Goal: Information Seeking & Learning: Check status

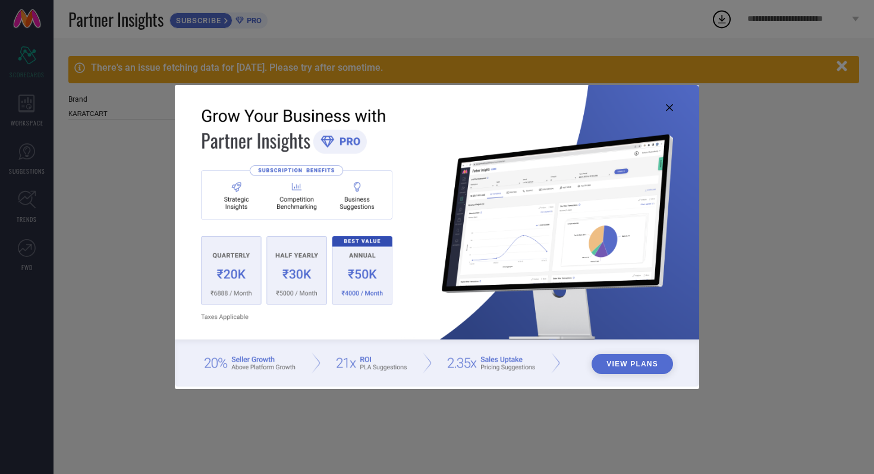
type input "All"
click at [668, 106] on icon at bounding box center [669, 107] width 7 height 7
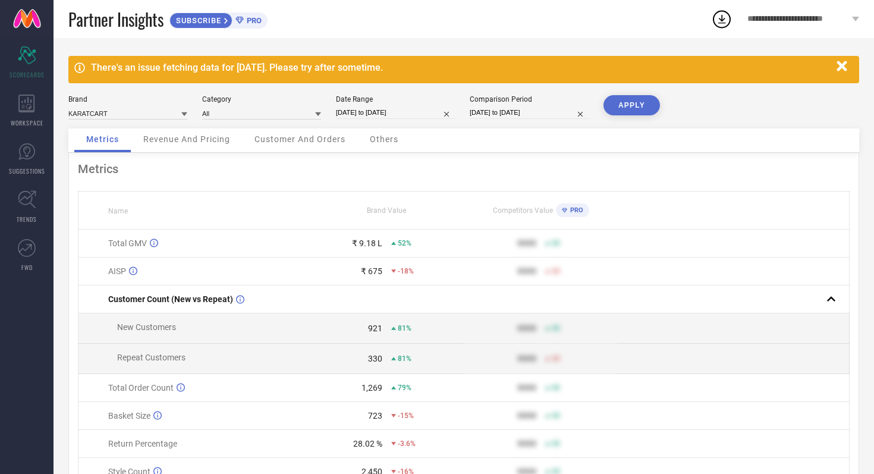
select select "4"
select select "2025"
select select "5"
select select "2025"
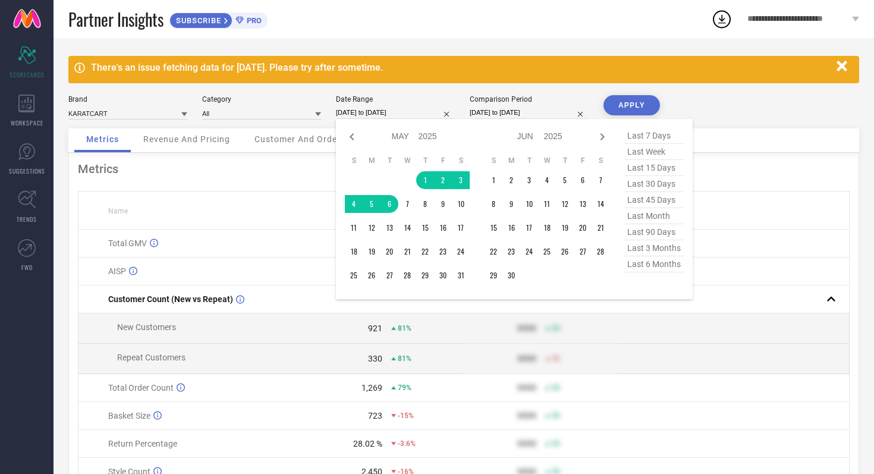
click at [421, 112] on input "[DATE] to [DATE]" at bounding box center [395, 112] width 119 height 12
click at [352, 137] on icon at bounding box center [352, 137] width 14 height 14
select select "3"
select select "2025"
select select "4"
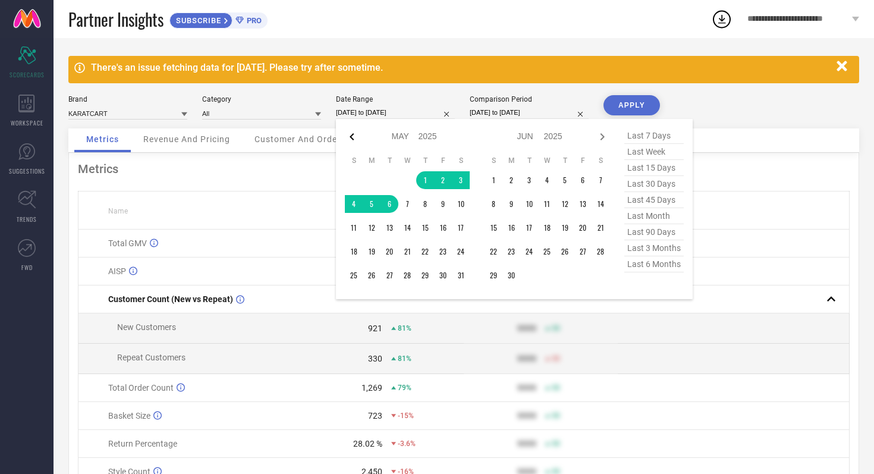
select select "2025"
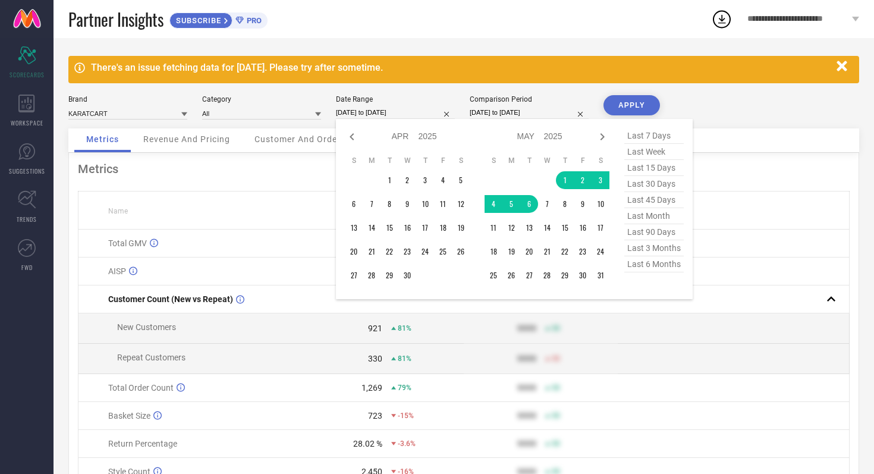
click at [352, 137] on icon at bounding box center [352, 137] width 14 height 14
select select "2"
select select "2025"
select select "3"
select select "2025"
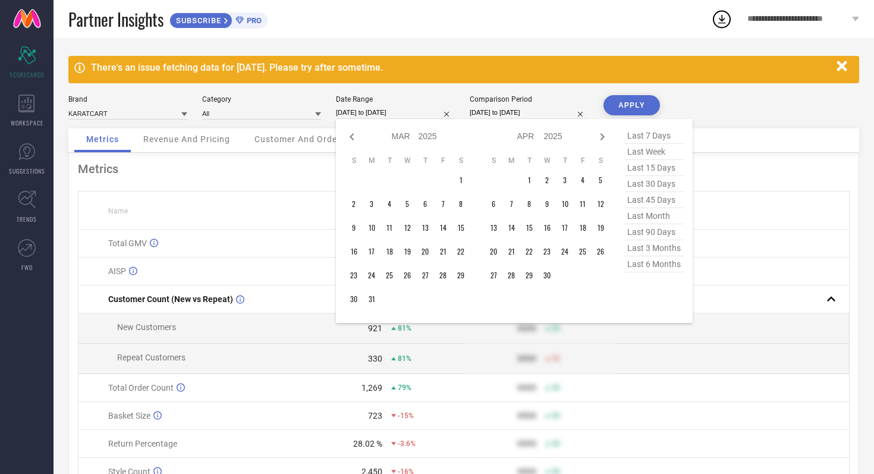
click at [352, 137] on icon at bounding box center [352, 137] width 14 height 14
select select "1"
select select "2025"
select select "2"
select select "2025"
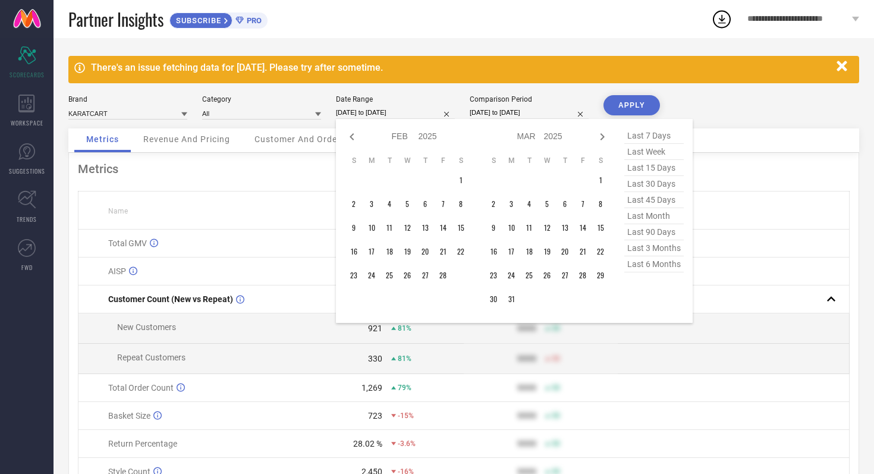
click at [352, 137] on icon at bounding box center [352, 137] width 14 height 14
select select "2025"
select select "1"
select select "2025"
type input "After [DATE]"
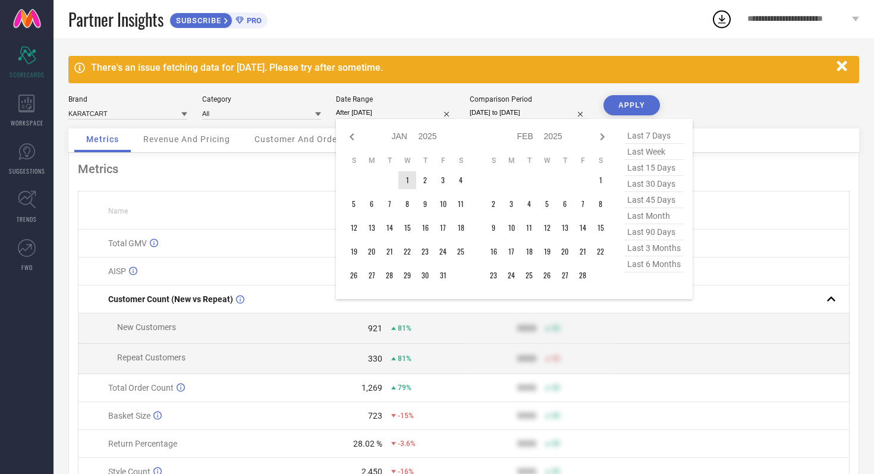
click at [410, 181] on td "1" at bounding box center [407, 180] width 18 height 18
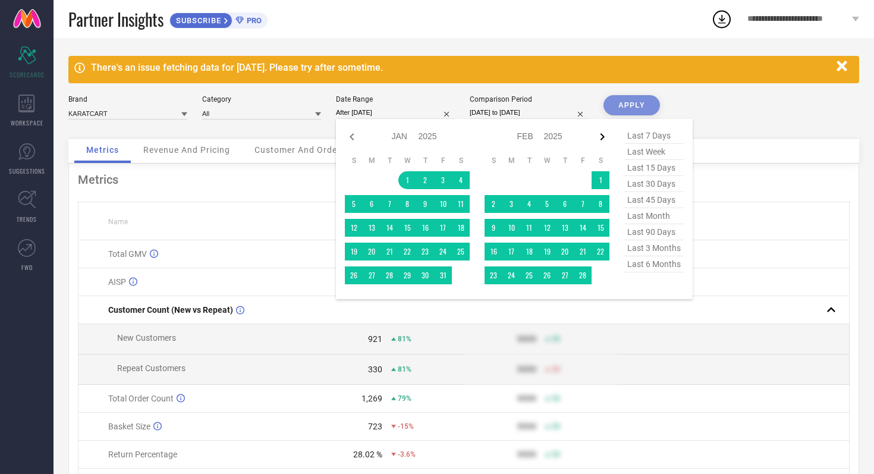
click at [597, 132] on icon at bounding box center [602, 137] width 14 height 14
select select "1"
select select "2025"
select select "2"
select select "2025"
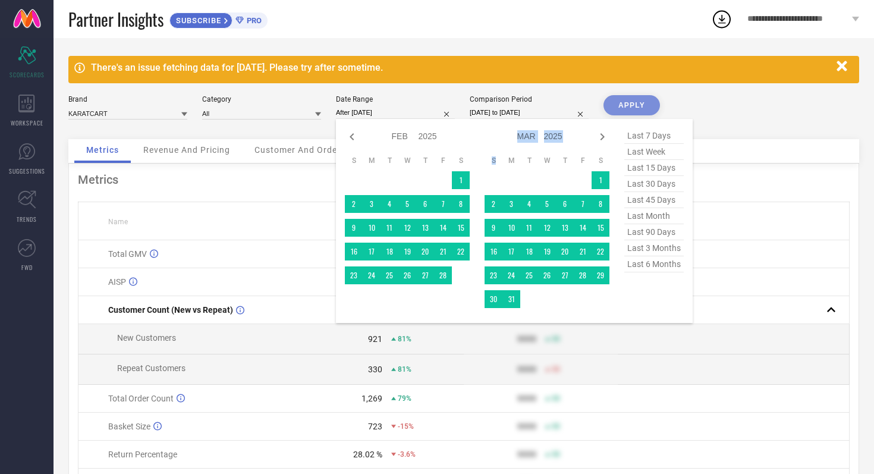
click at [597, 132] on icon at bounding box center [602, 137] width 14 height 14
select select "2"
select select "2025"
select select "3"
select select "2025"
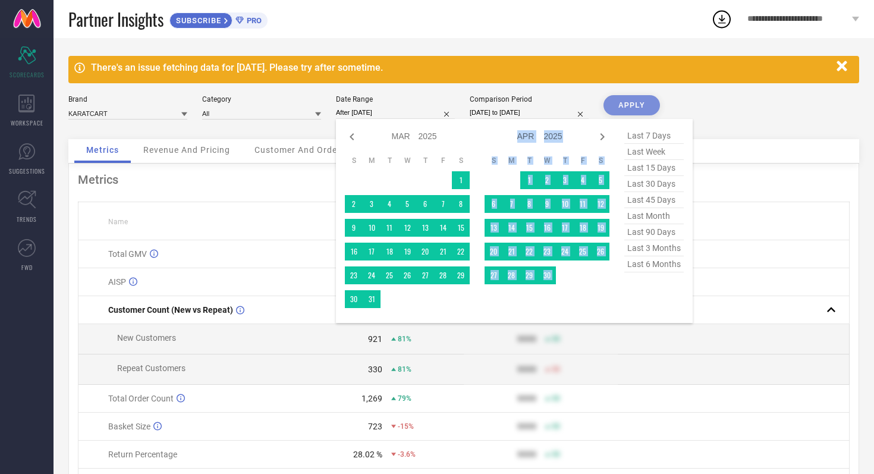
click at [597, 132] on icon at bounding box center [602, 137] width 14 height 14
select select "3"
select select "2025"
select select "4"
select select "2025"
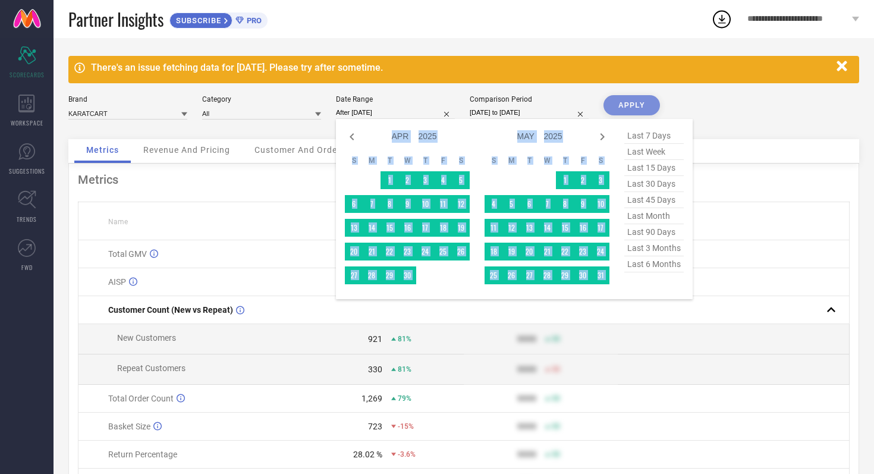
click at [597, 132] on icon at bounding box center [602, 137] width 14 height 14
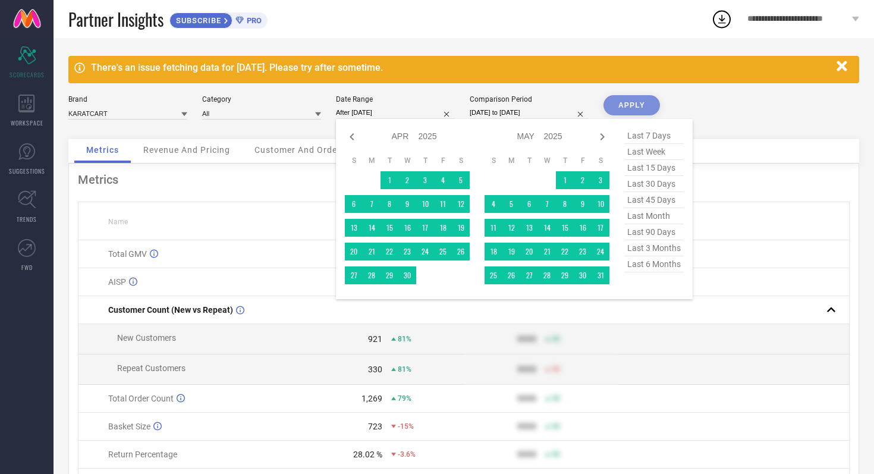
select select "4"
select select "2025"
select select "5"
select select "2025"
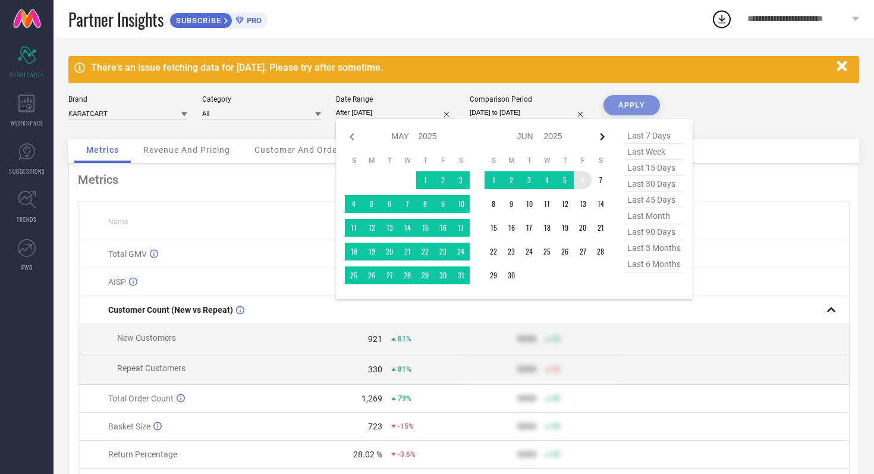
click at [603, 137] on icon at bounding box center [603, 136] width 4 height 7
select select "5"
select select "2025"
select select "6"
select select "2025"
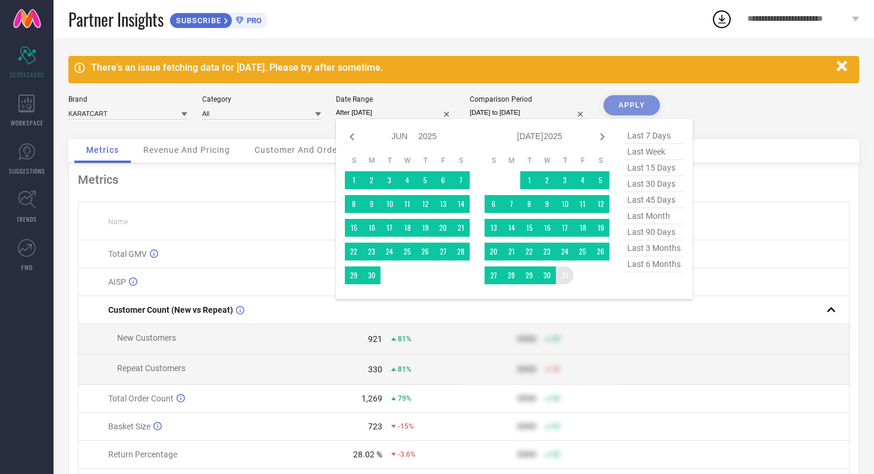
type input "[DATE] to [DATE]"
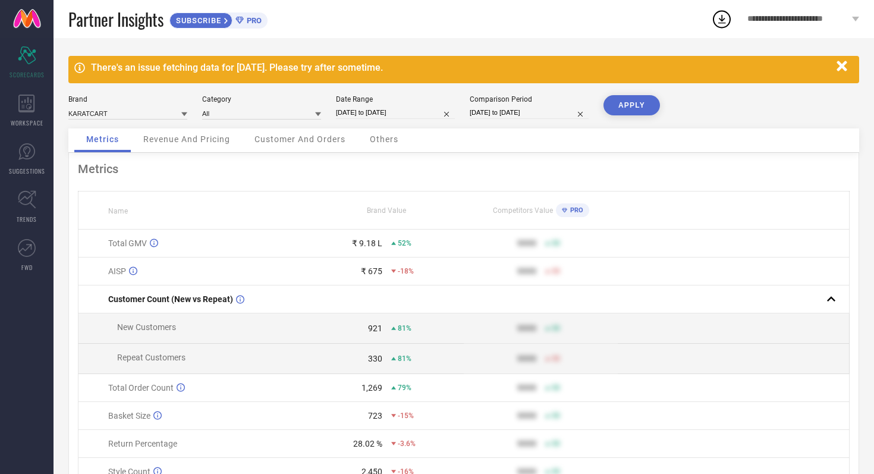
click at [633, 102] on button "APPLY" at bounding box center [632, 105] width 57 height 20
click at [553, 114] on input "[DATE] to [DATE]" at bounding box center [529, 112] width 119 height 12
select select "4"
select select "2024"
select select "5"
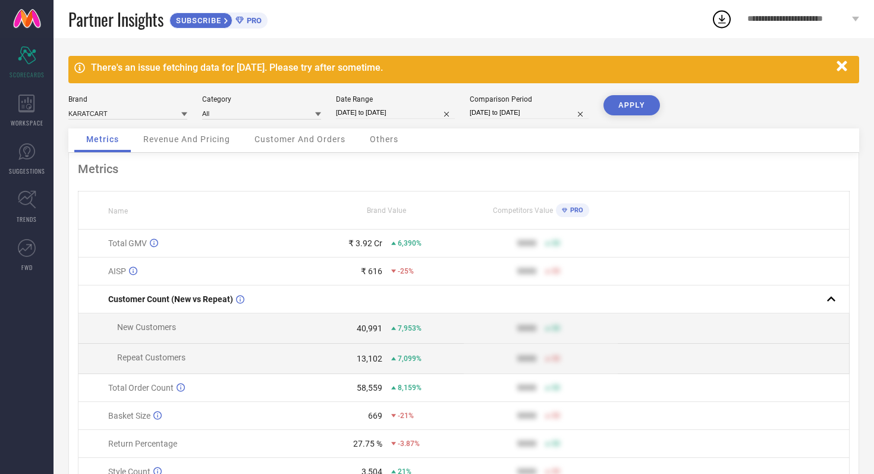
select select "2024"
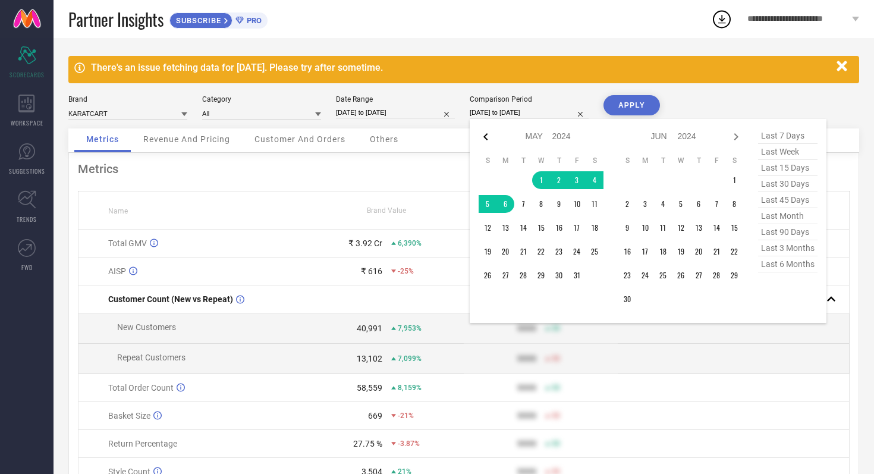
click at [482, 131] on icon at bounding box center [486, 137] width 14 height 14
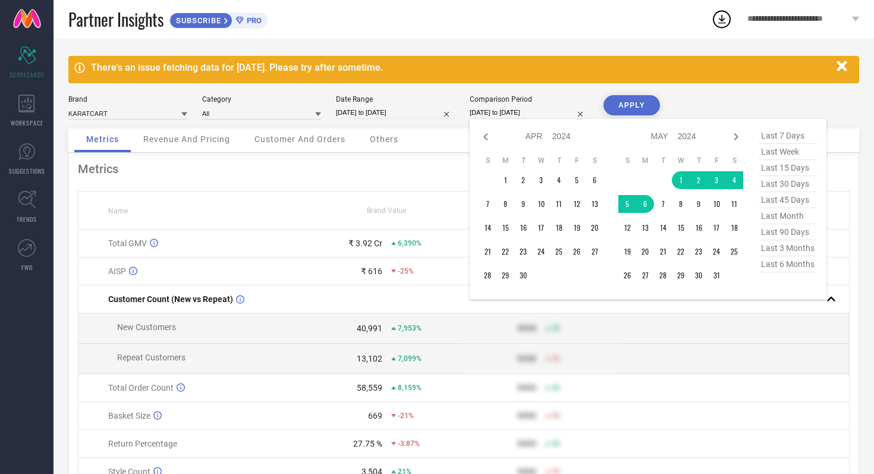
click at [482, 131] on icon at bounding box center [486, 137] width 14 height 14
select select "1"
select select "2024"
select select "2"
select select "2024"
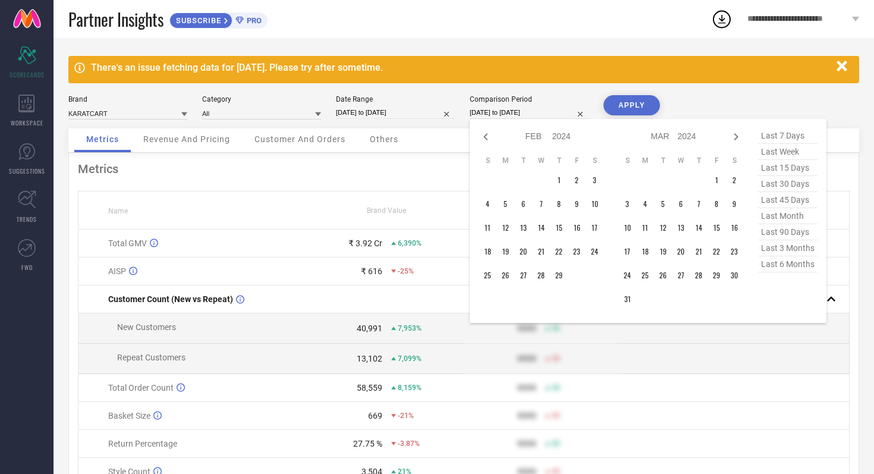
click at [482, 131] on icon at bounding box center [486, 137] width 14 height 14
select select "2024"
select select "1"
select select "2024"
click at [482, 131] on icon at bounding box center [486, 137] width 14 height 14
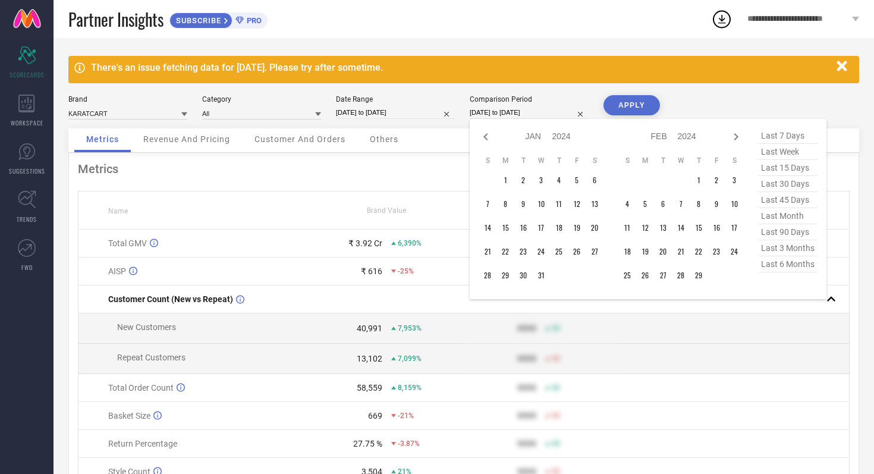
select select "11"
select select "2023"
select select "2024"
type input "After [DATE]"
click at [648, 180] on td "1" at bounding box center [645, 180] width 18 height 18
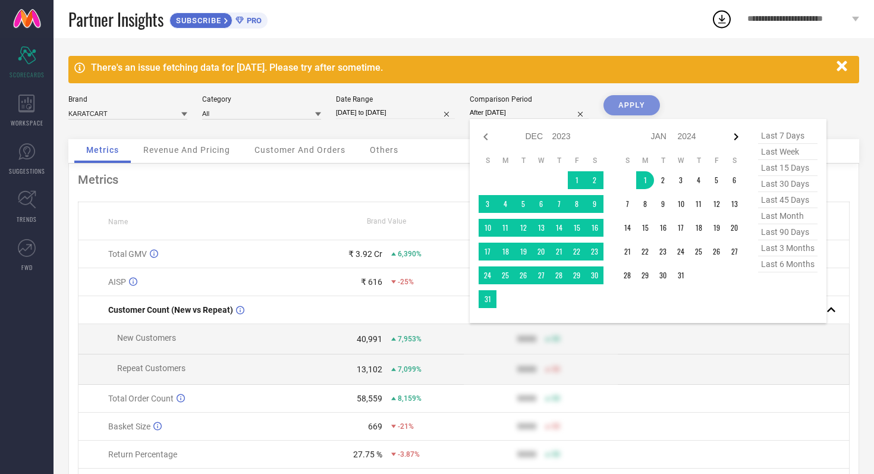
click at [734, 134] on icon at bounding box center [736, 137] width 14 height 14
select select "1"
select select "2024"
select select "2"
select select "2024"
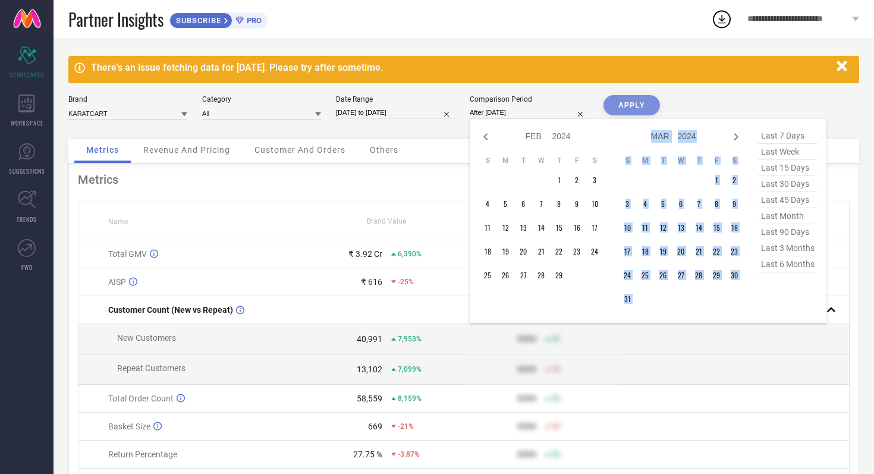
click at [734, 134] on icon at bounding box center [736, 137] width 14 height 14
select select "2"
select select "2024"
select select "3"
select select "2024"
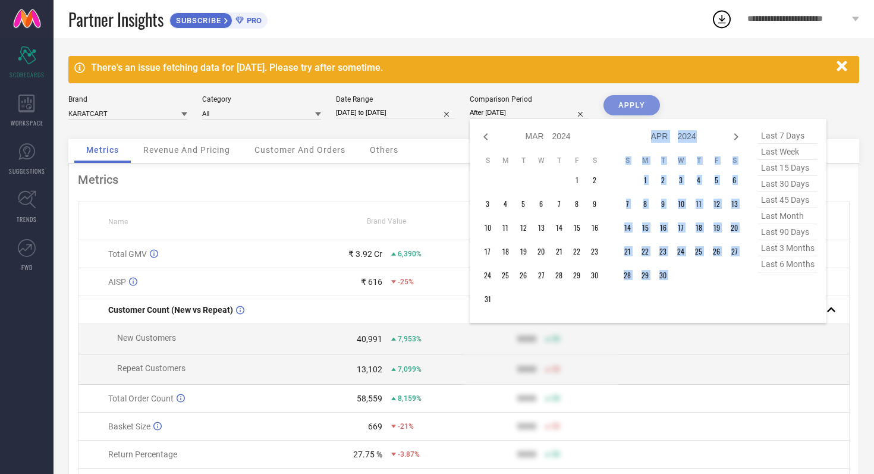
click at [734, 134] on icon at bounding box center [736, 137] width 14 height 14
select select "3"
select select "2024"
select select "4"
select select "2024"
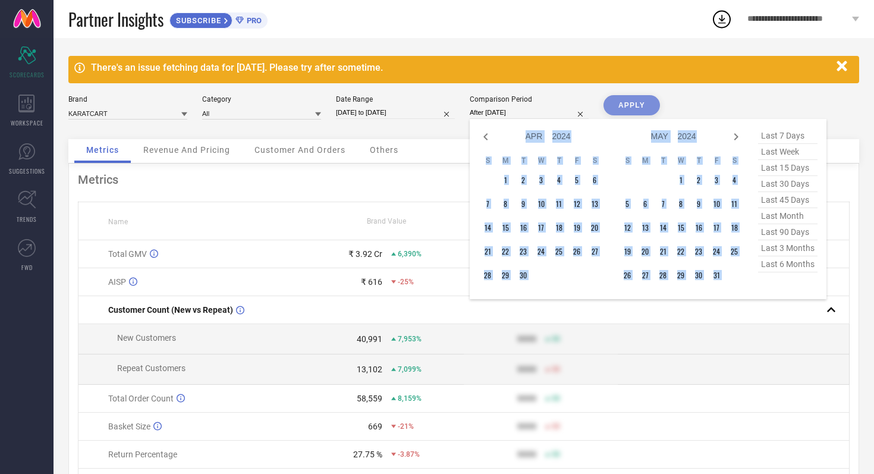
click at [734, 134] on icon at bounding box center [736, 137] width 14 height 14
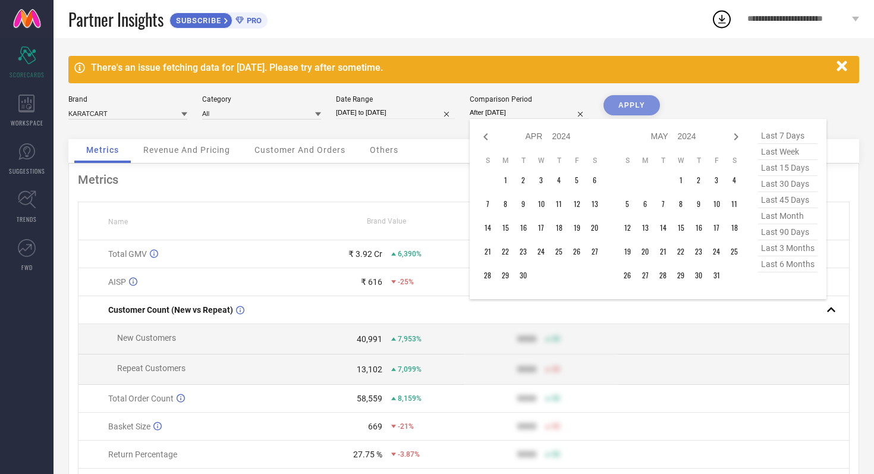
select select "4"
select select "2024"
select select "5"
select select "2024"
click at [734, 134] on icon at bounding box center [736, 137] width 14 height 14
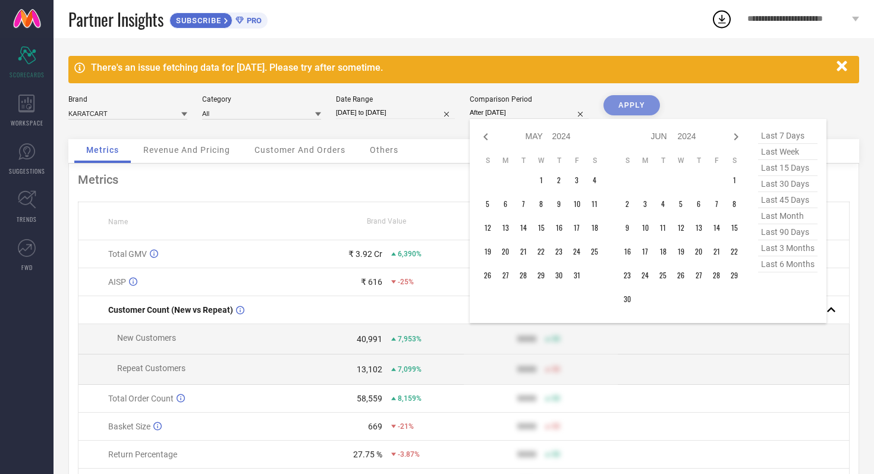
select select "5"
select select "2024"
select select "6"
select select "2024"
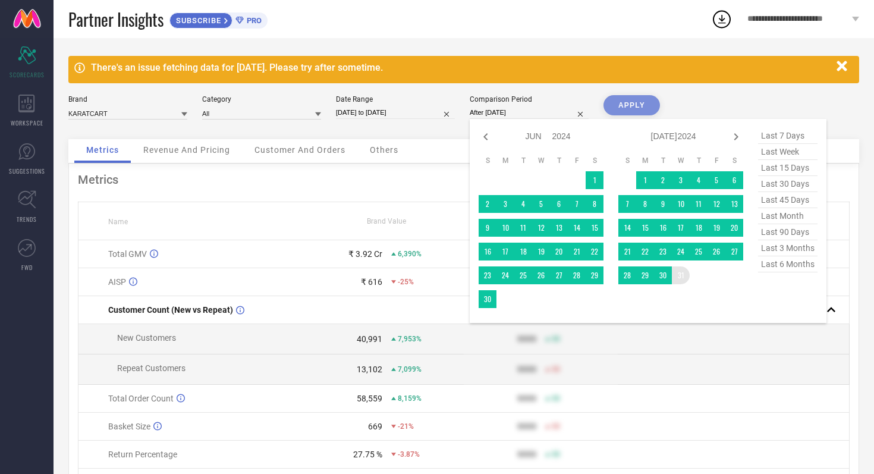
type input "[DATE] to [DATE]"
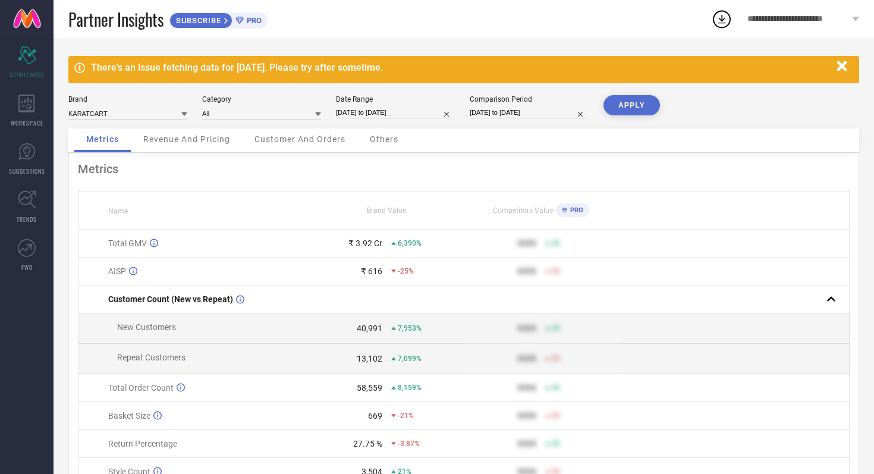
click at [649, 103] on button "APPLY" at bounding box center [632, 105] width 57 height 20
click at [208, 145] on div "Revenue And Pricing" at bounding box center [186, 140] width 111 height 24
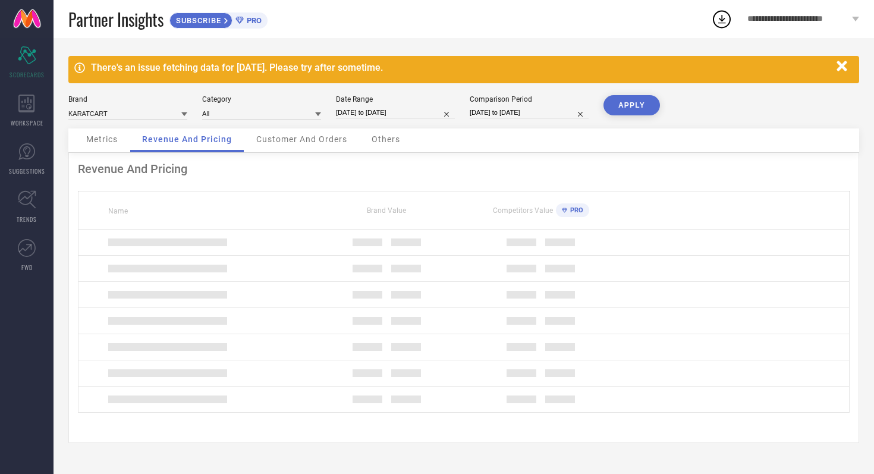
click at [285, 143] on span "Customer And Orders" at bounding box center [301, 139] width 91 height 10
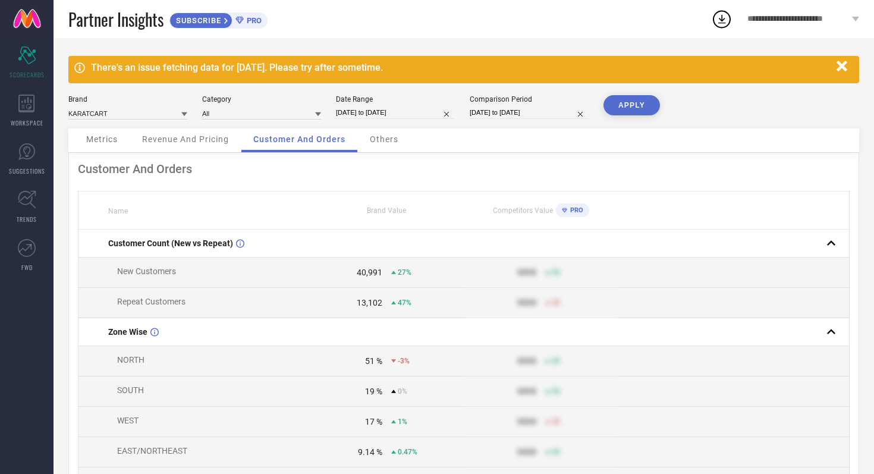
click at [384, 140] on span "Others" at bounding box center [384, 139] width 29 height 10
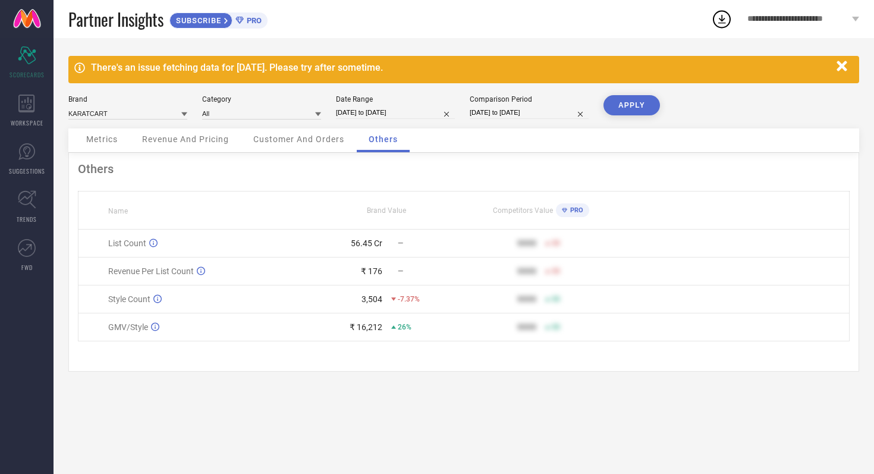
click at [205, 142] on span "Revenue And Pricing" at bounding box center [185, 139] width 87 height 10
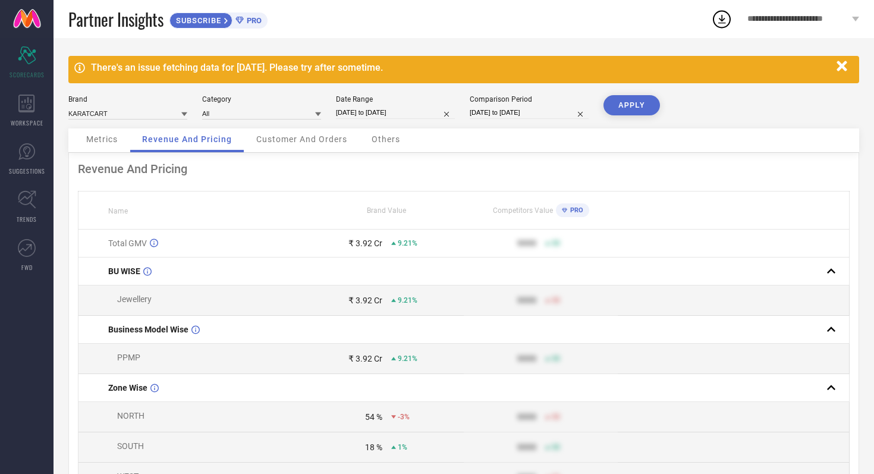
click at [109, 141] on span "Metrics" at bounding box center [102, 139] width 32 height 10
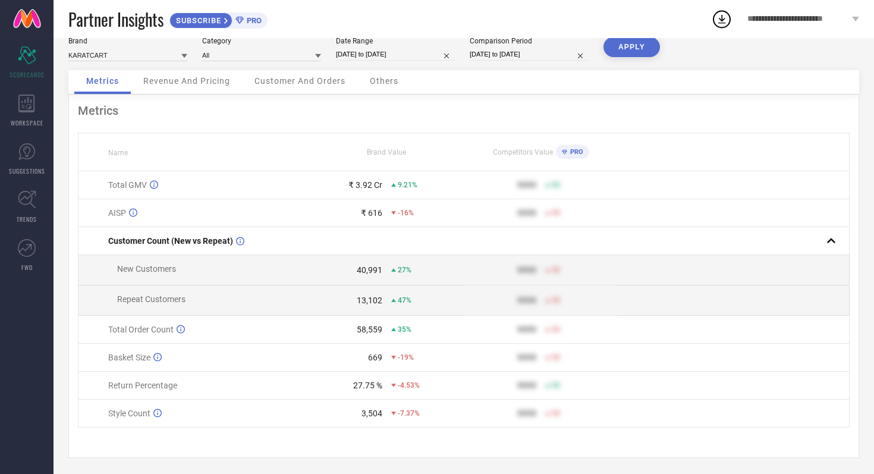
scroll to position [63, 0]
